Goal: Transaction & Acquisition: Purchase product/service

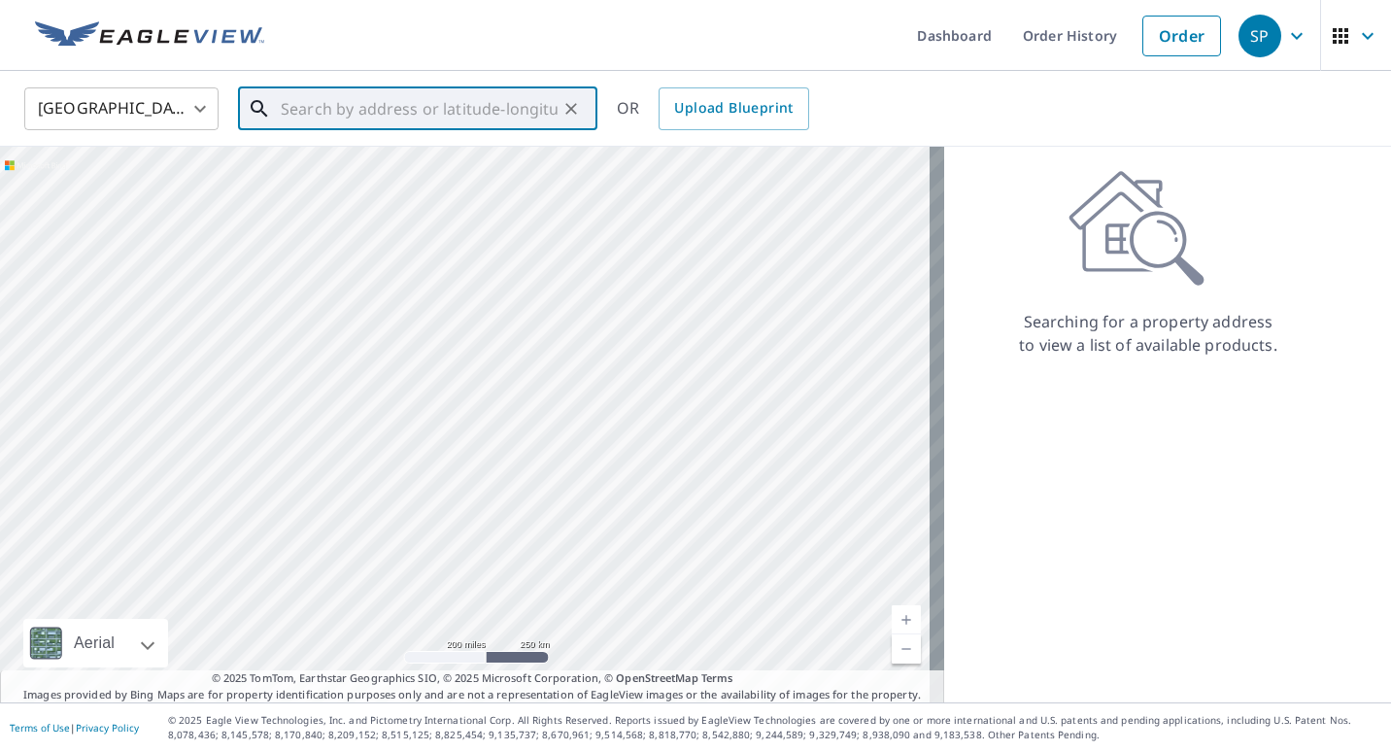
click at [433, 106] on input "text" at bounding box center [419, 109] width 277 height 54
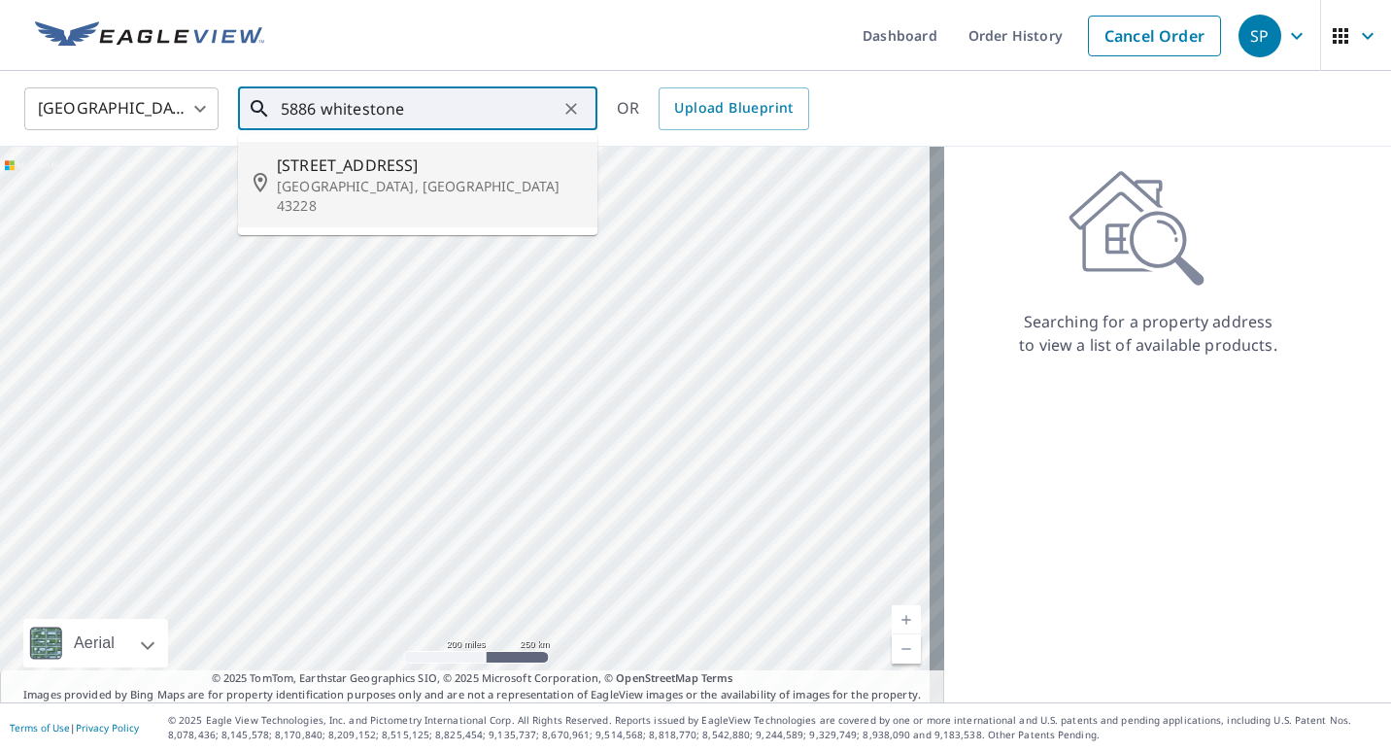
click at [384, 173] on span "[STREET_ADDRESS]" at bounding box center [429, 164] width 305 height 23
type input "[STREET_ADDRESS][PERSON_NAME]"
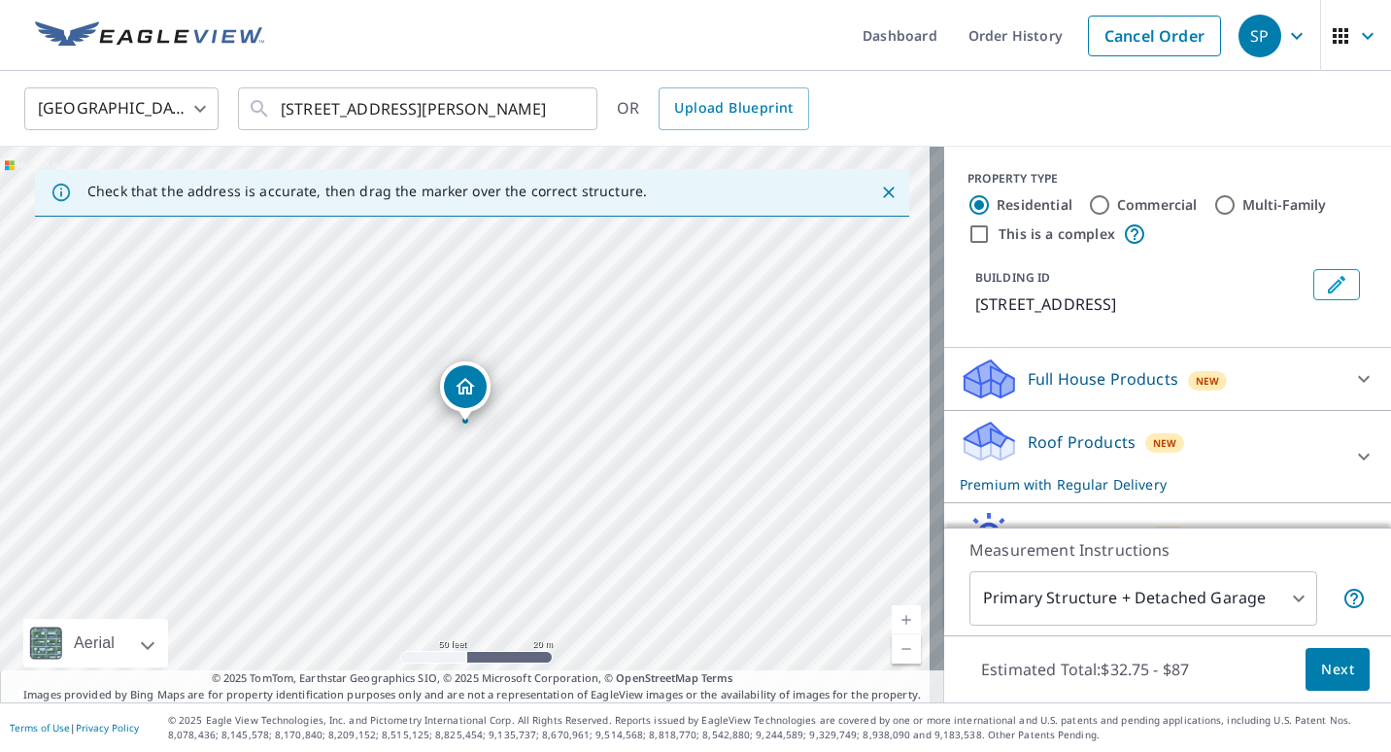
scroll to position [97, 0]
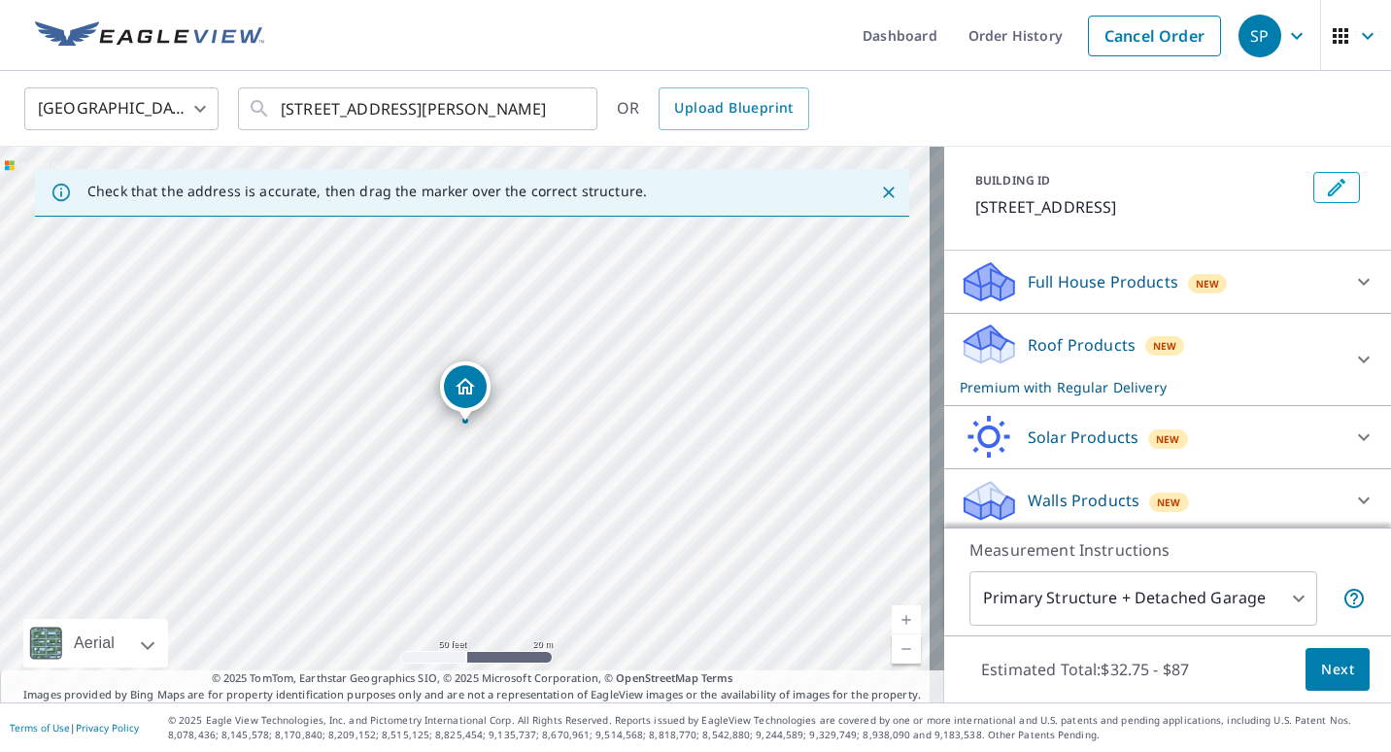
click at [1352, 365] on icon at bounding box center [1363, 359] width 23 height 23
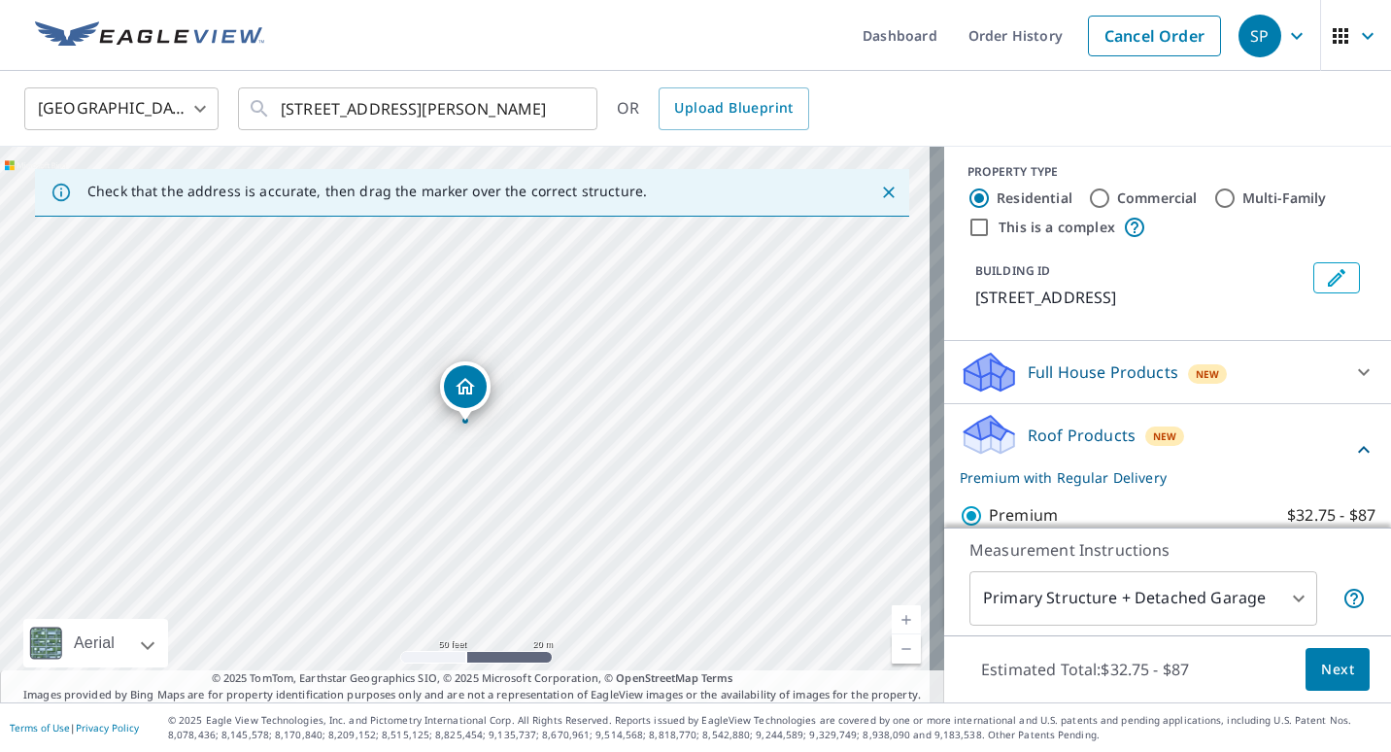
scroll to position [0, 0]
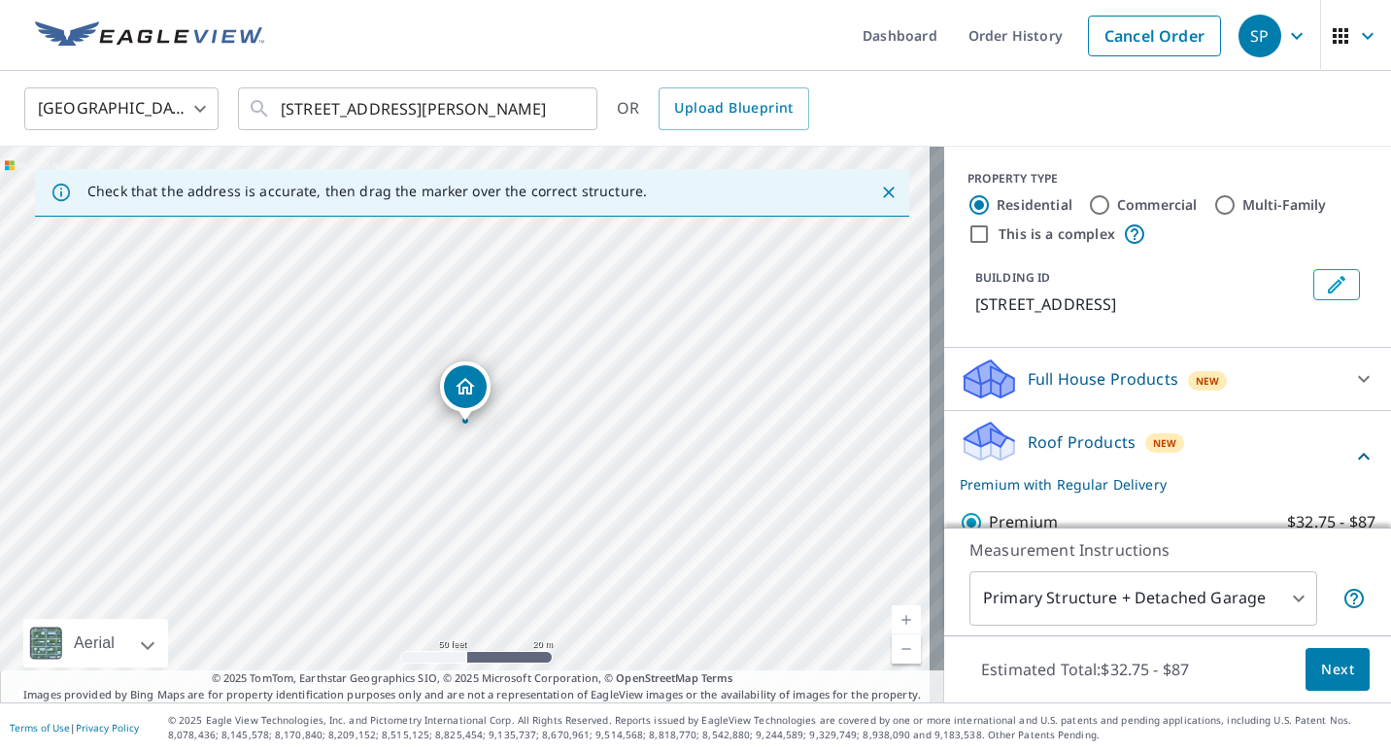
click at [1321, 658] on span "Next" at bounding box center [1337, 670] width 33 height 24
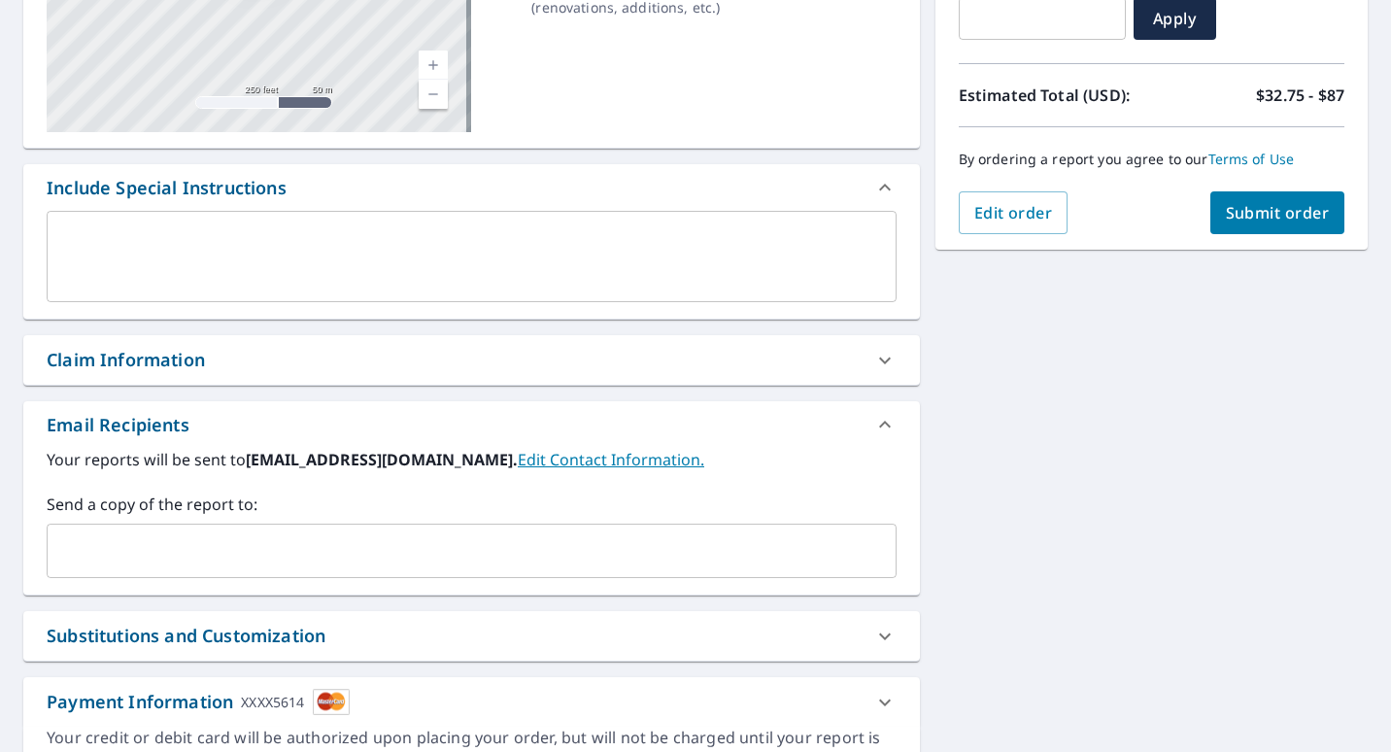
scroll to position [389, 0]
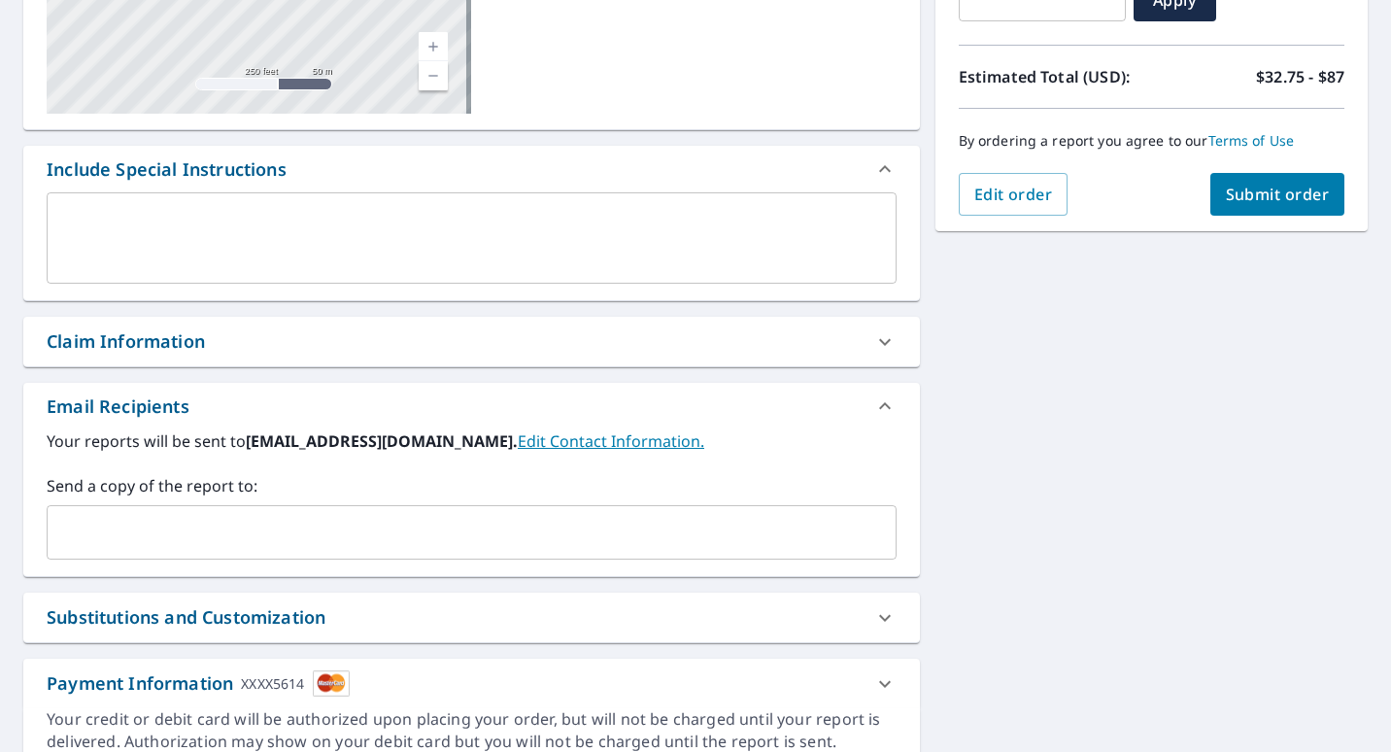
click at [104, 528] on input "text" at bounding box center [456, 532] width 803 height 37
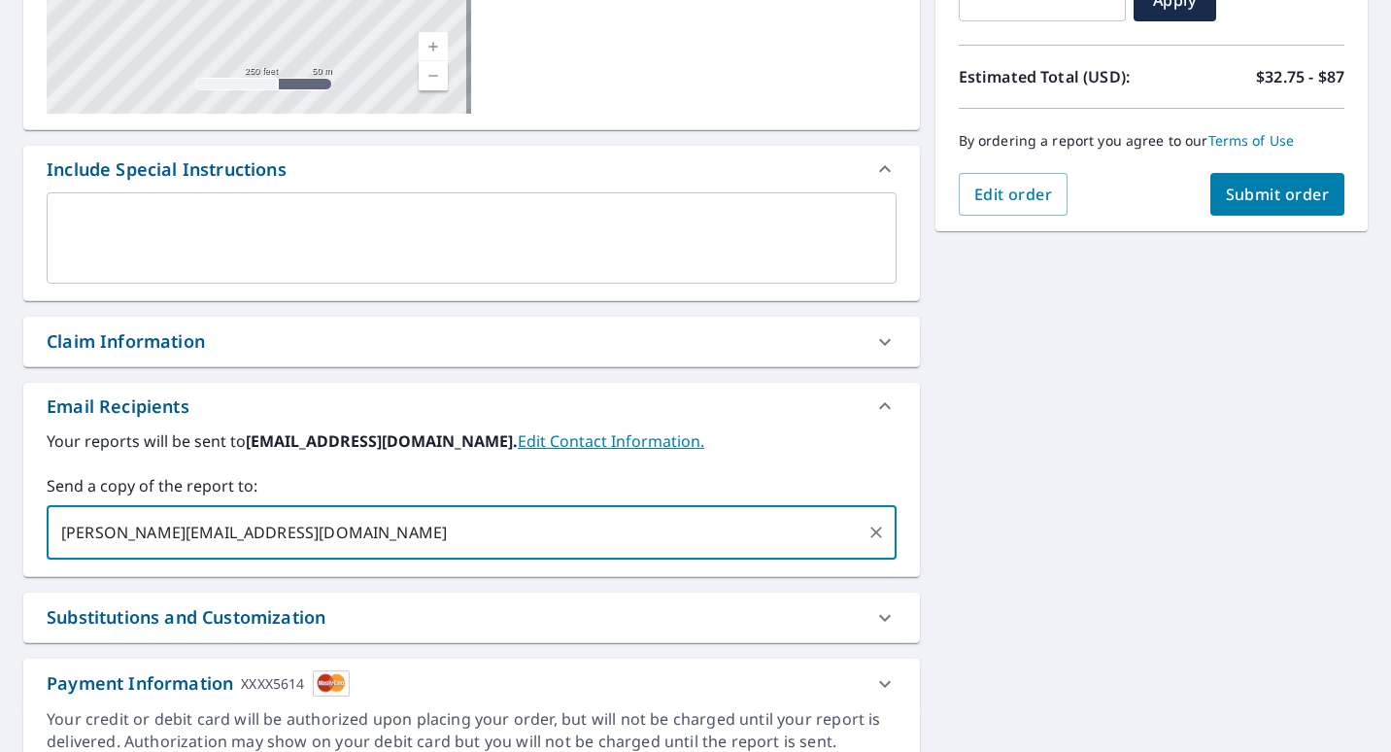
type input "[PERSON_NAME][EMAIL_ADDRESS][DOMAIN_NAME],"
type input "[PERSON_NAME][EMAIL_ADDRESS][DOMAIN_NAME]"
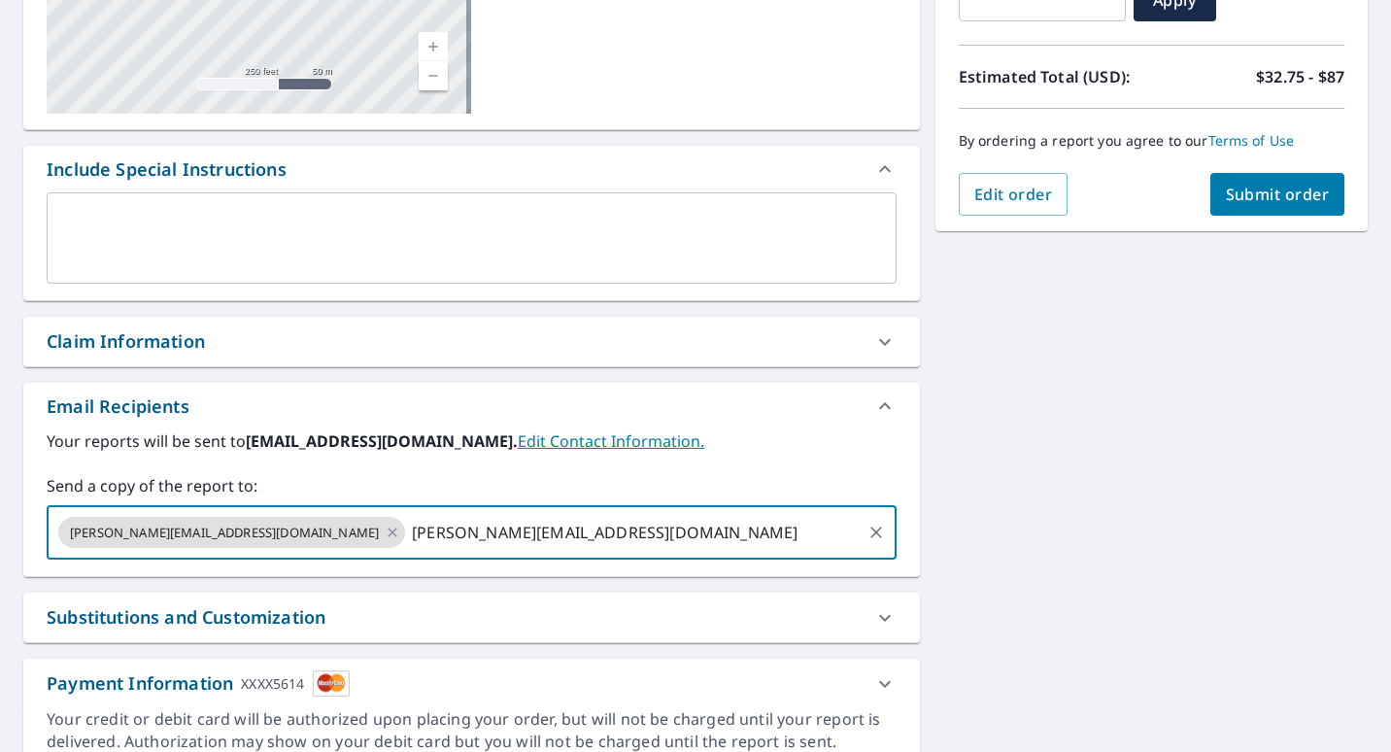
type input "[PERSON_NAME][EMAIL_ADDRESS][DOMAIN_NAME]"
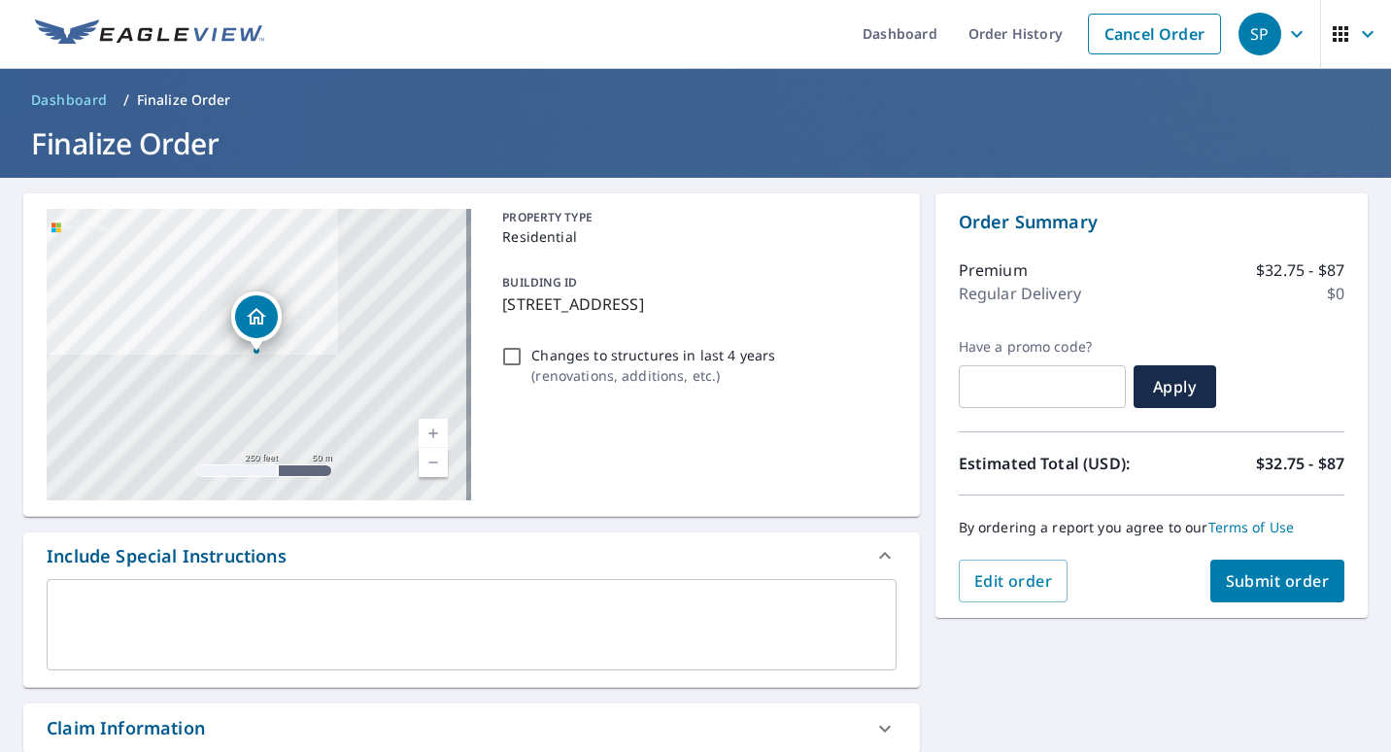
scroll to position [0, 0]
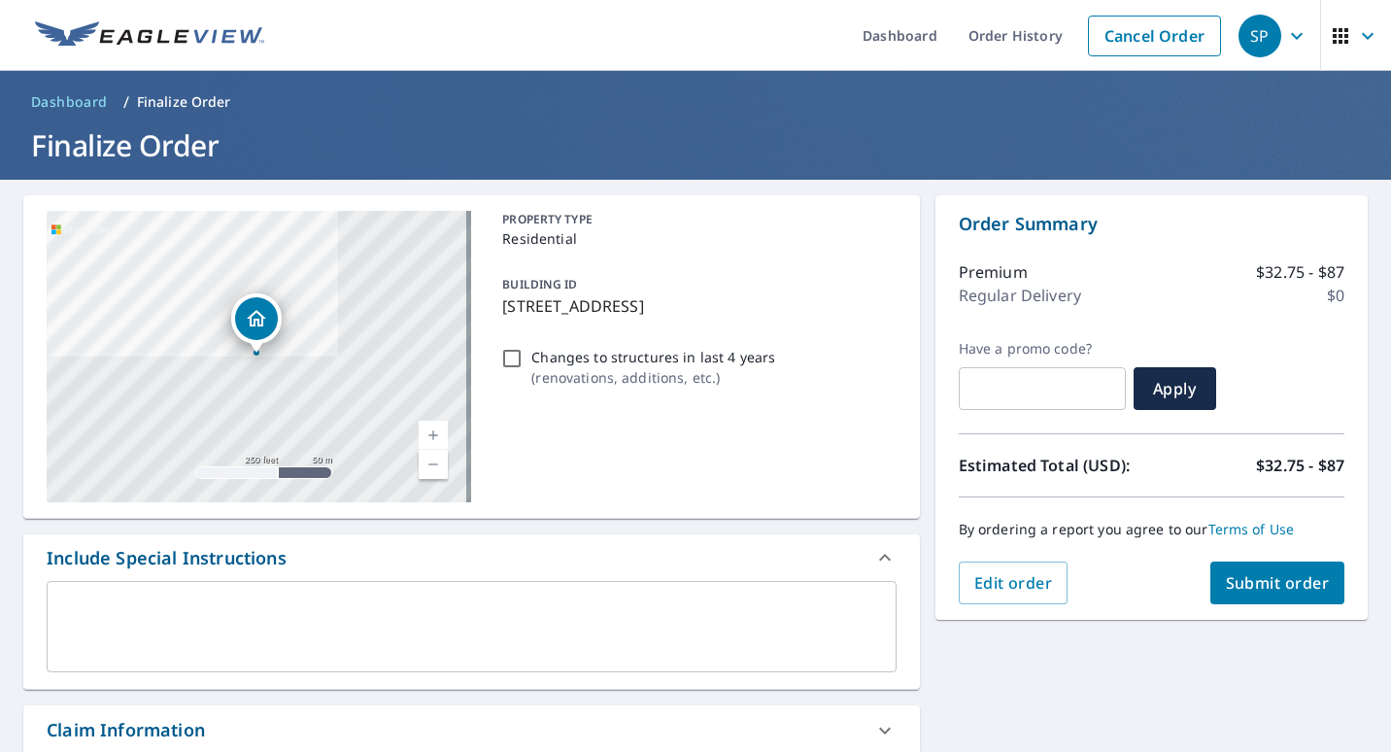
click at [1229, 574] on span "Submit order" at bounding box center [1278, 582] width 104 height 21
